Goal: Task Accomplishment & Management: Complete application form

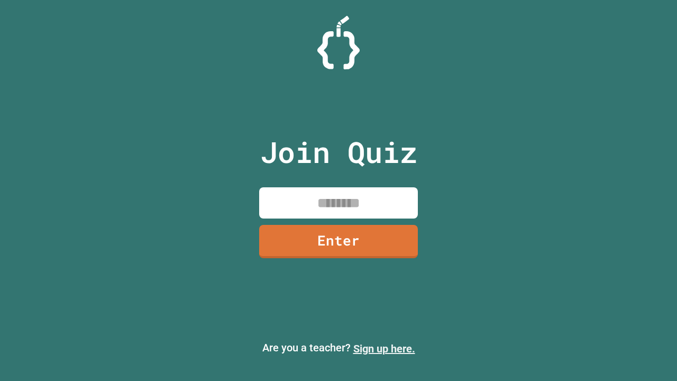
click at [384, 349] on link "Sign up here." at bounding box center [384, 348] width 62 height 13
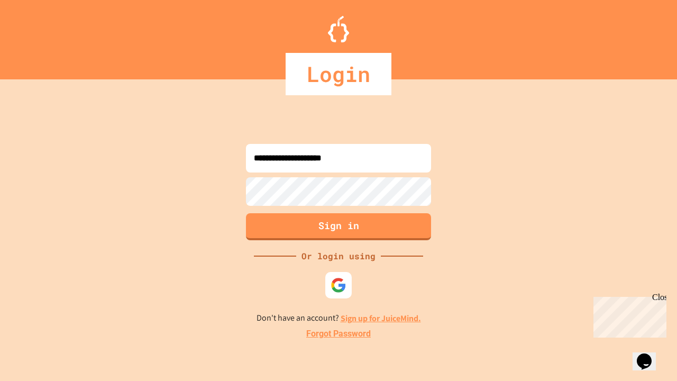
type input "**********"
